Goal: Book appointment/travel/reservation

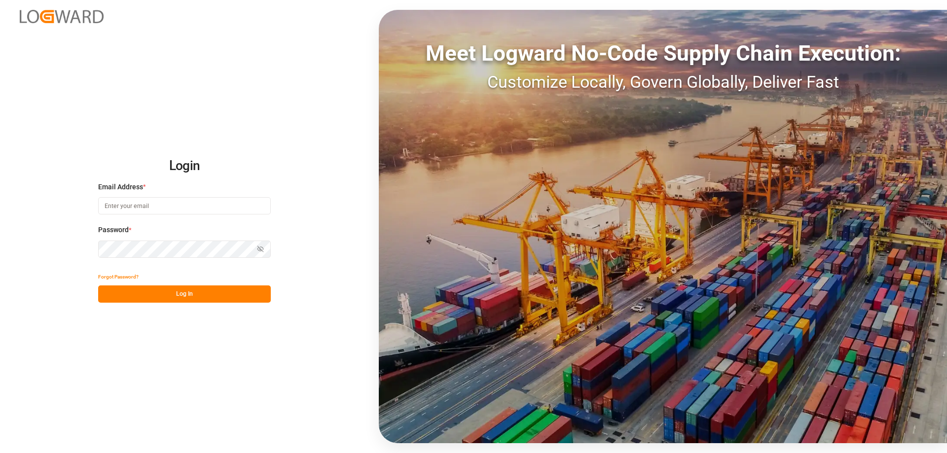
type input "[PERSON_NAME][EMAIL_ADDRESS][DOMAIN_NAME]"
click at [150, 294] on button "Log In" at bounding box center [184, 294] width 173 height 17
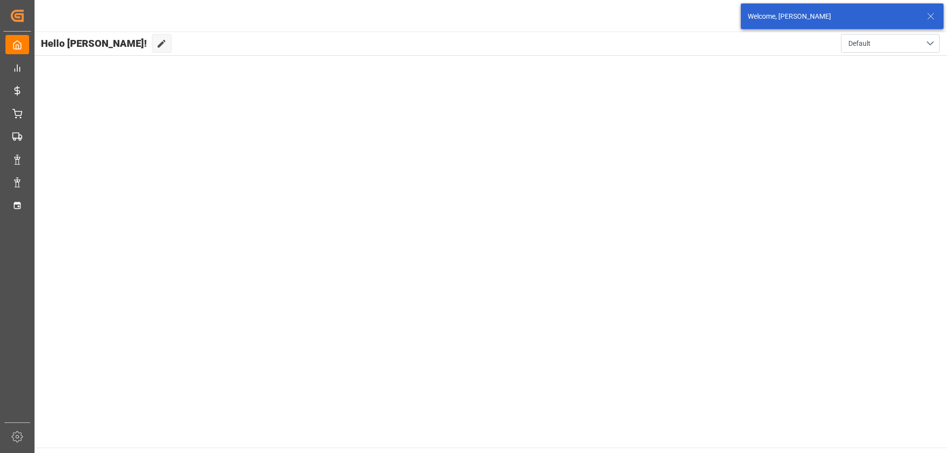
click at [931, 12] on icon at bounding box center [931, 16] width 12 height 12
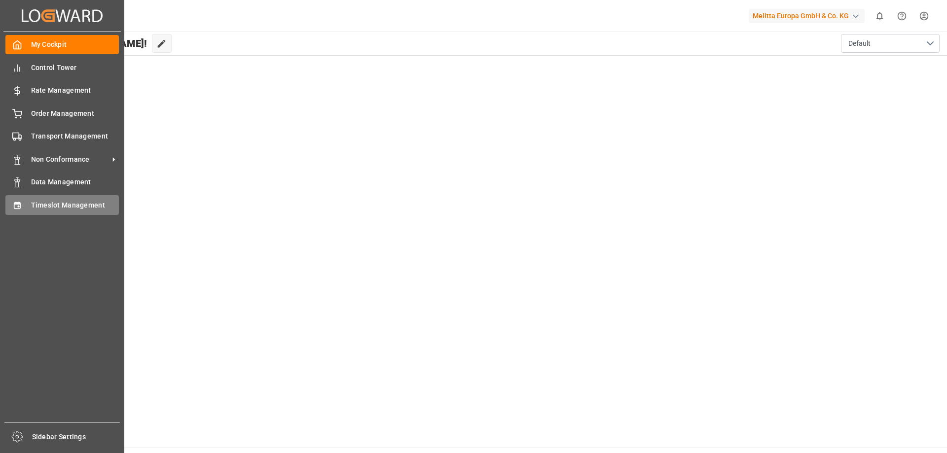
click at [32, 200] on span "Timeslot Management" at bounding box center [75, 205] width 88 height 10
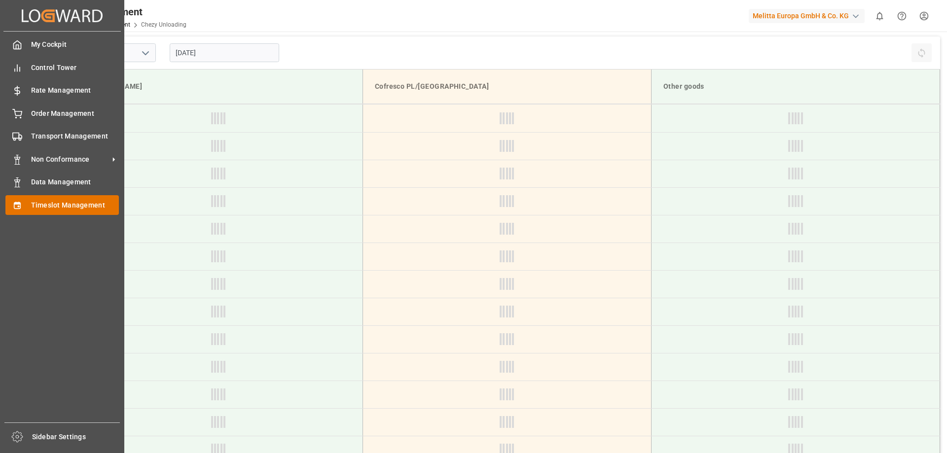
type input "Chezy Unloading"
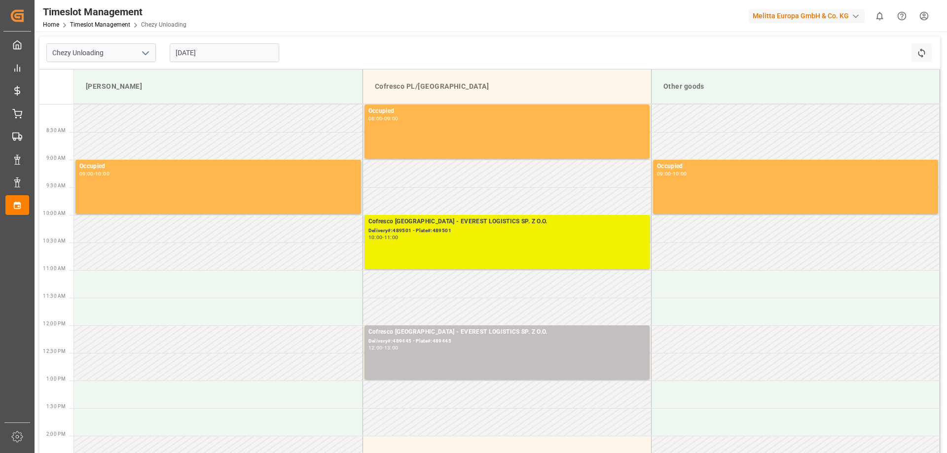
click at [490, 235] on div "10:00 - 11:00" at bounding box center [507, 237] width 277 height 5
